Goal: Navigation & Orientation: Understand site structure

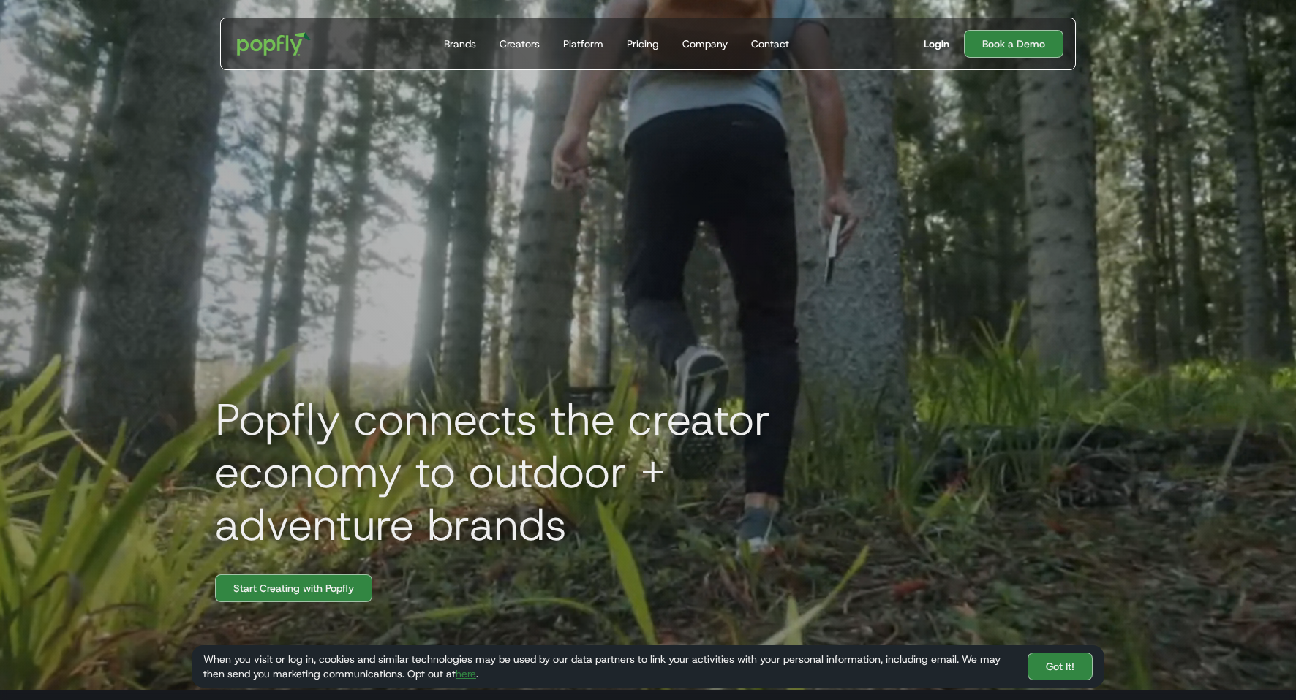
click at [936, 45] on div "Login" at bounding box center [936, 44] width 26 height 15
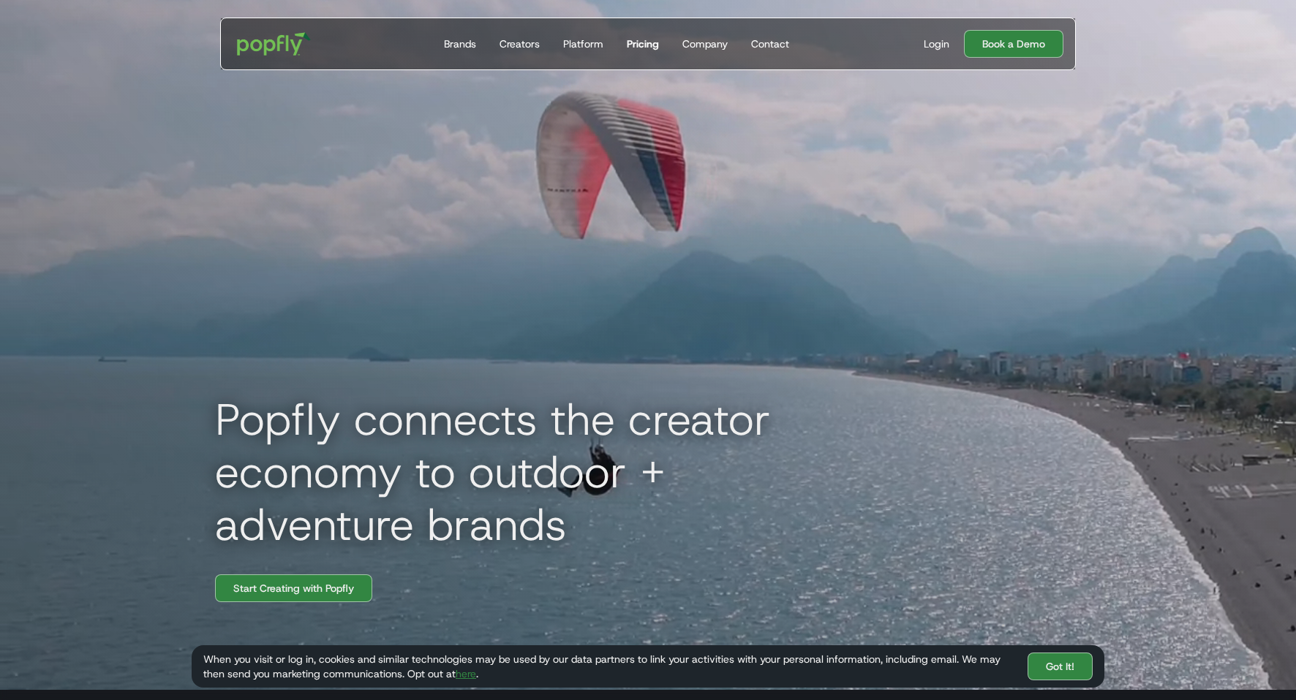
click at [637, 46] on div "Pricing" at bounding box center [643, 44] width 32 height 15
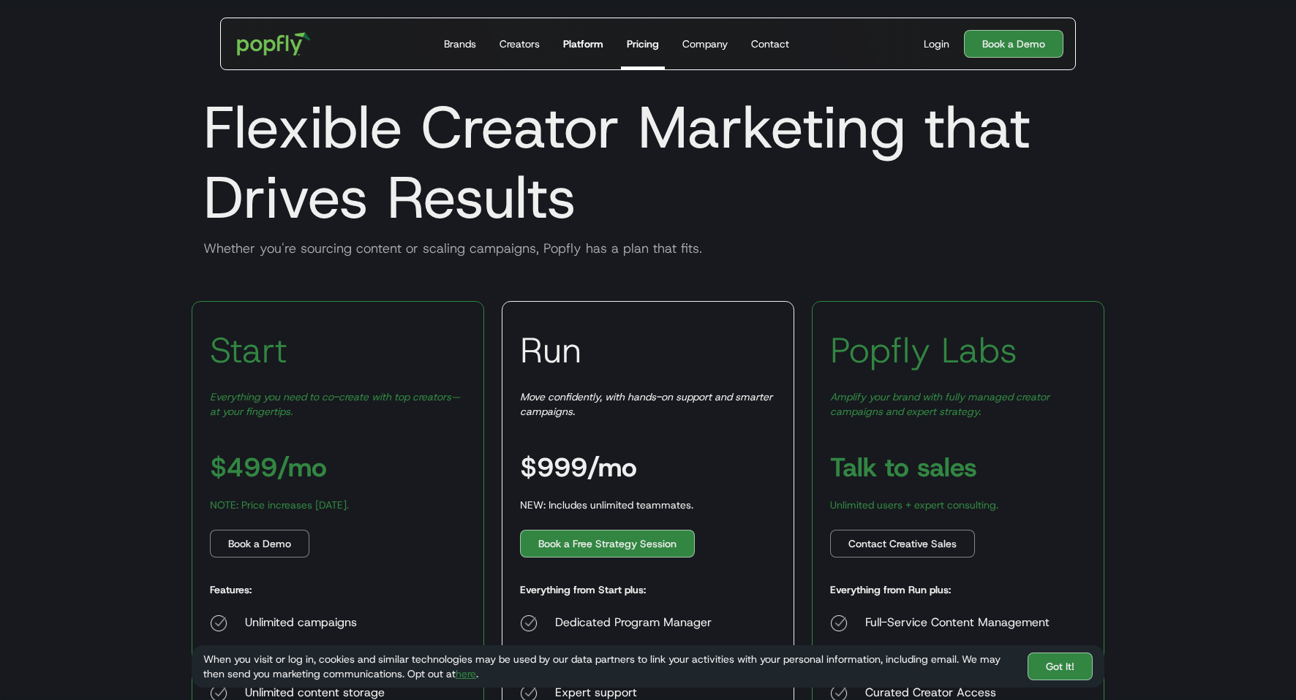
click at [583, 48] on div "Platform" at bounding box center [583, 44] width 40 height 15
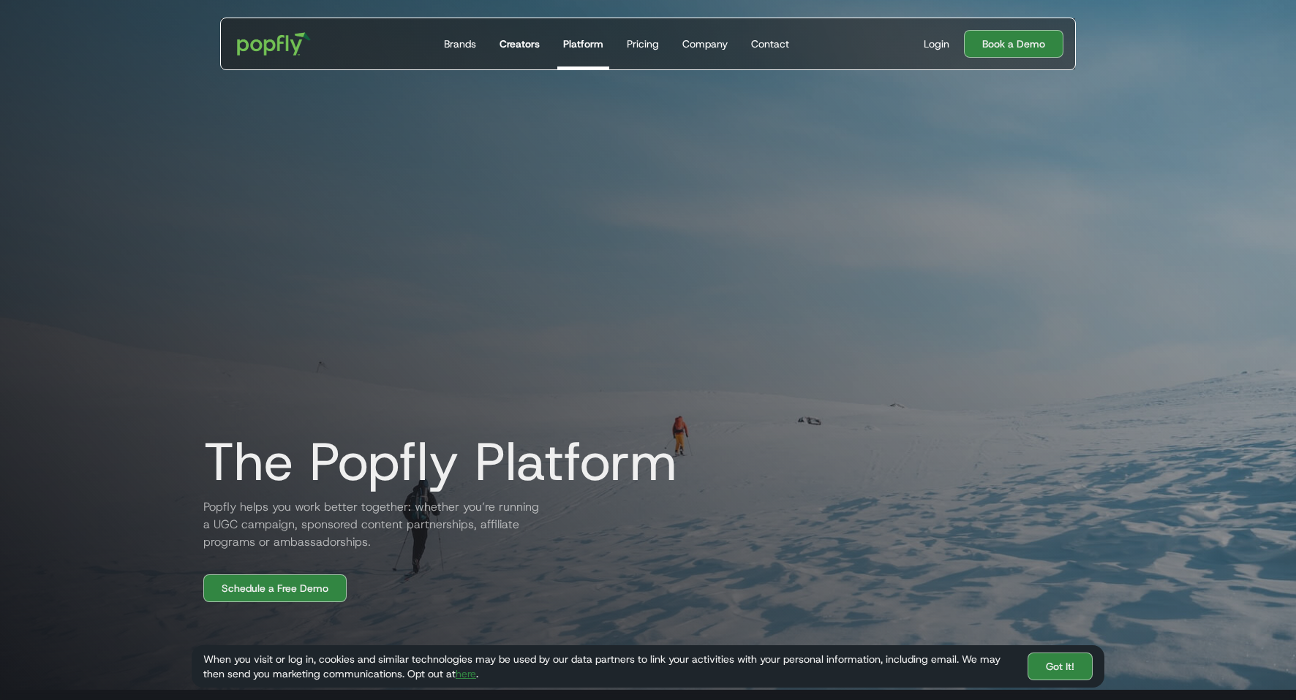
click at [520, 45] on div "Creators" at bounding box center [519, 44] width 40 height 15
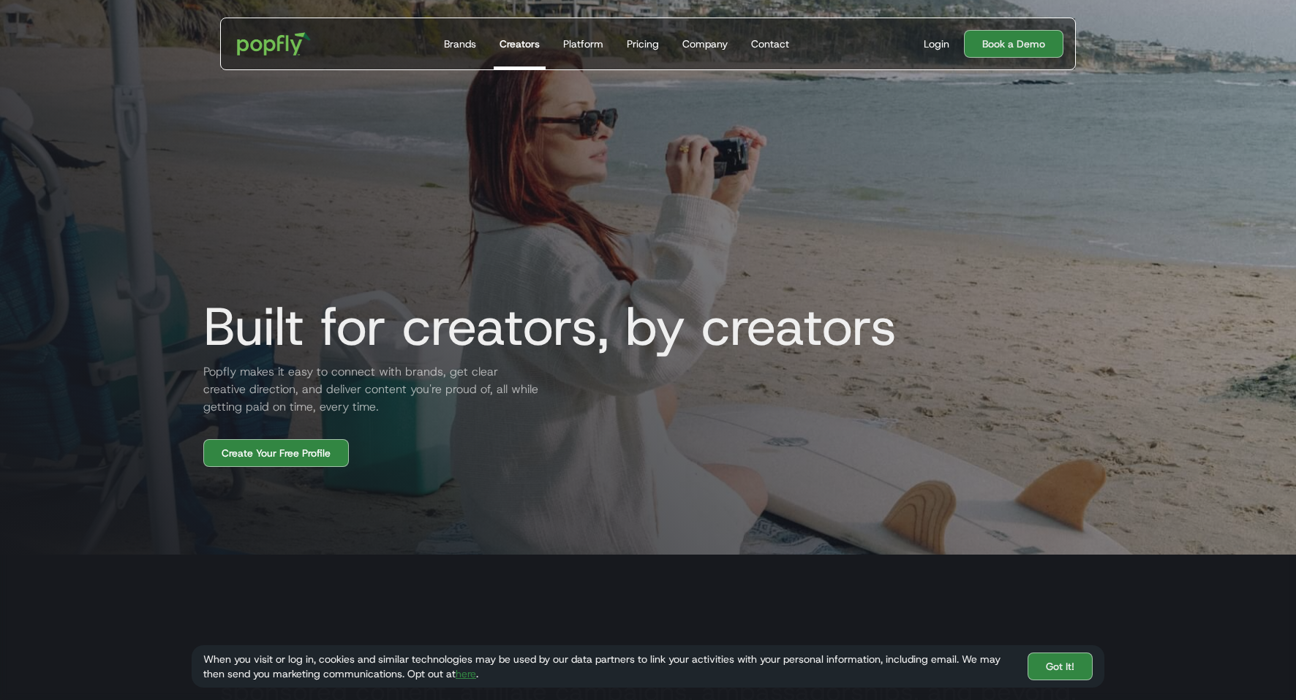
scroll to position [136, 0]
click at [470, 53] on link "Brands" at bounding box center [460, 43] width 44 height 51
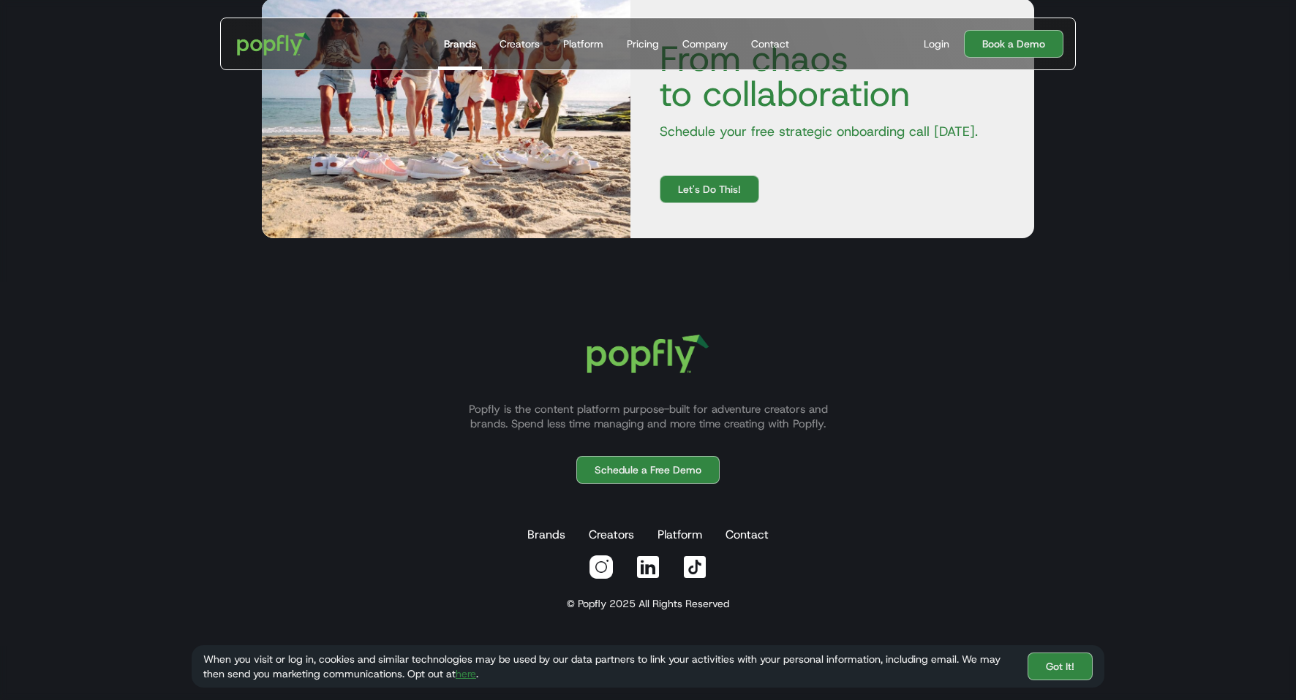
scroll to position [2728, 0]
